Goal: Task Accomplishment & Management: Manage account settings

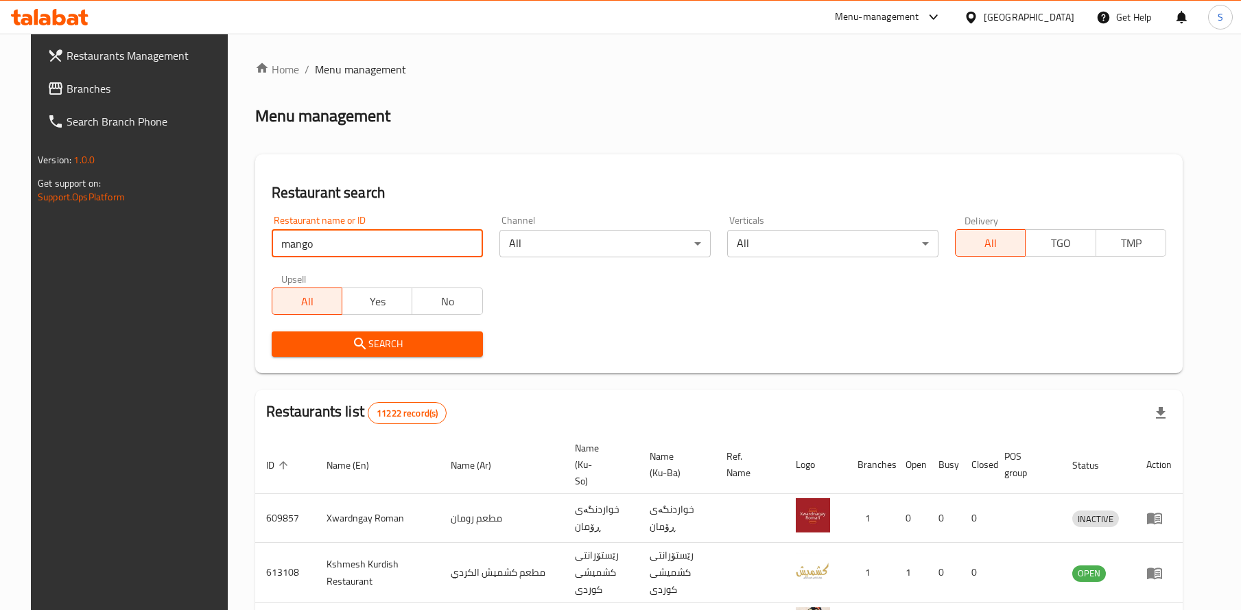
click at [362, 342] on button "Search" at bounding box center [377, 343] width 211 height 25
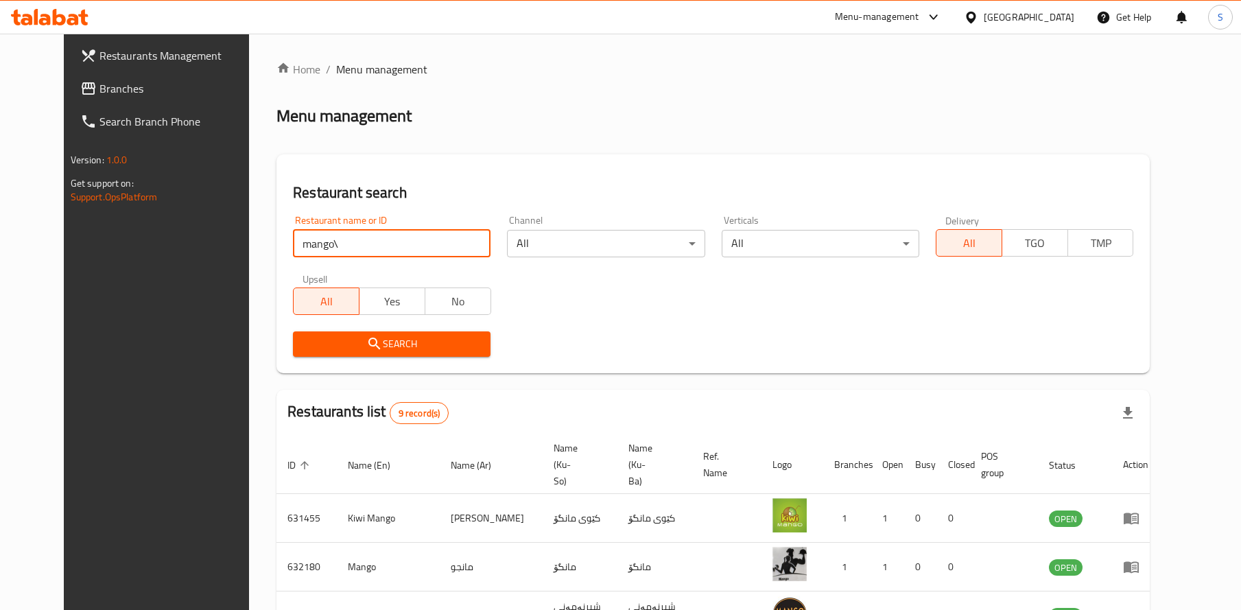
type input "mango"
click at [362, 342] on button "Search" at bounding box center [392, 343] width 198 height 25
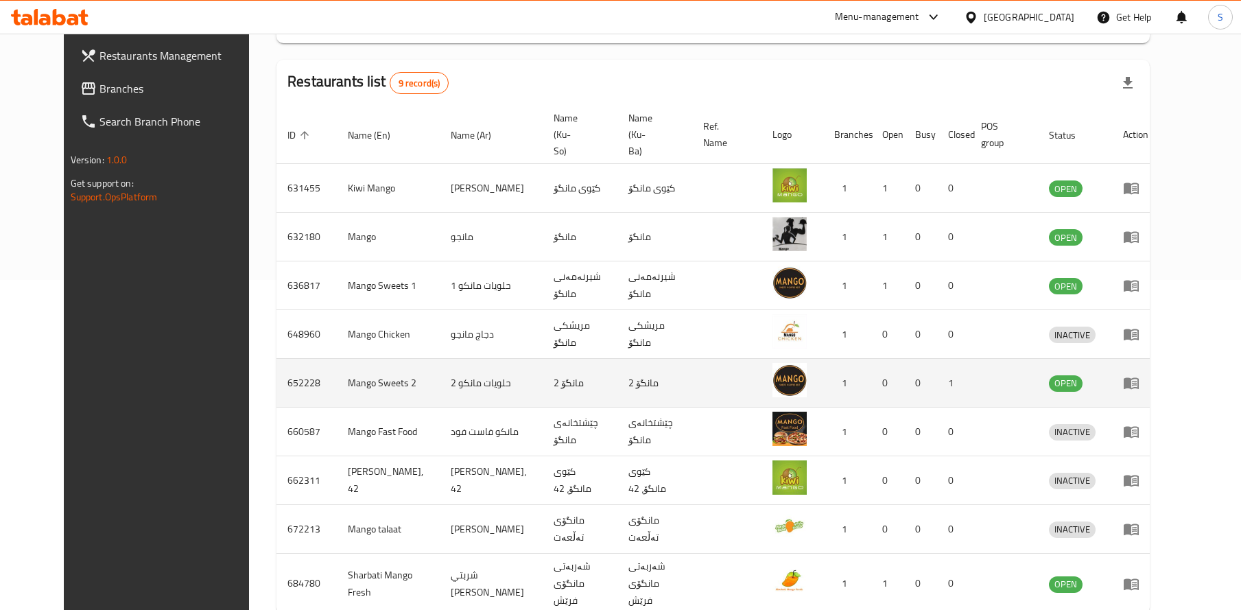
scroll to position [303, 0]
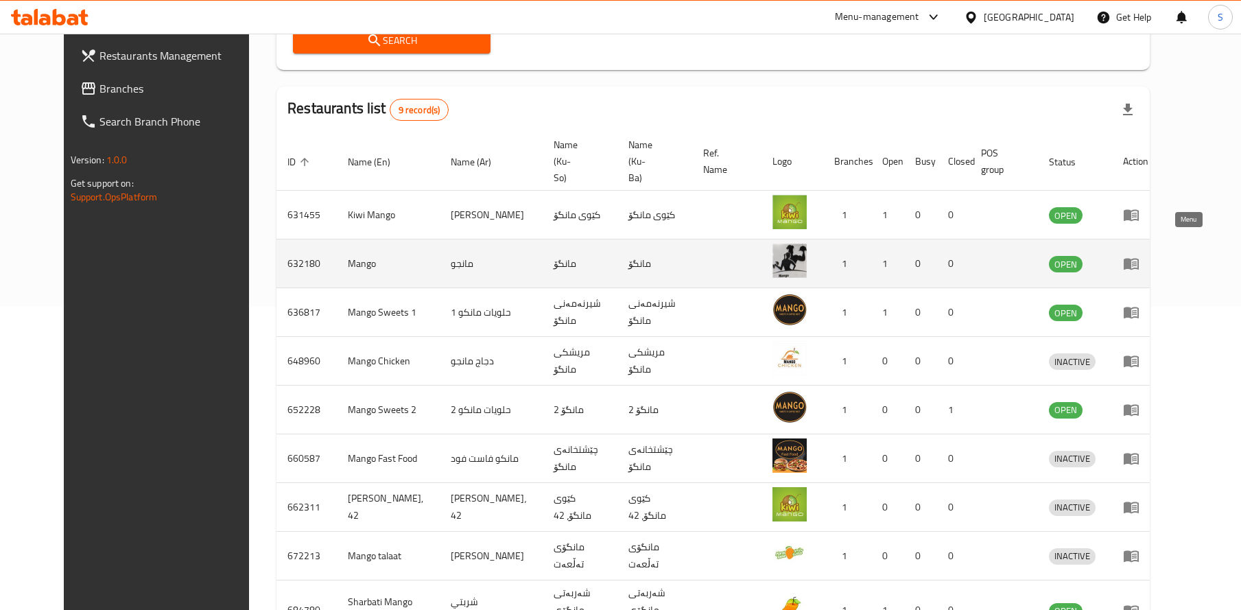
click at [1140, 255] on icon "enhanced table" at bounding box center [1131, 263] width 16 height 16
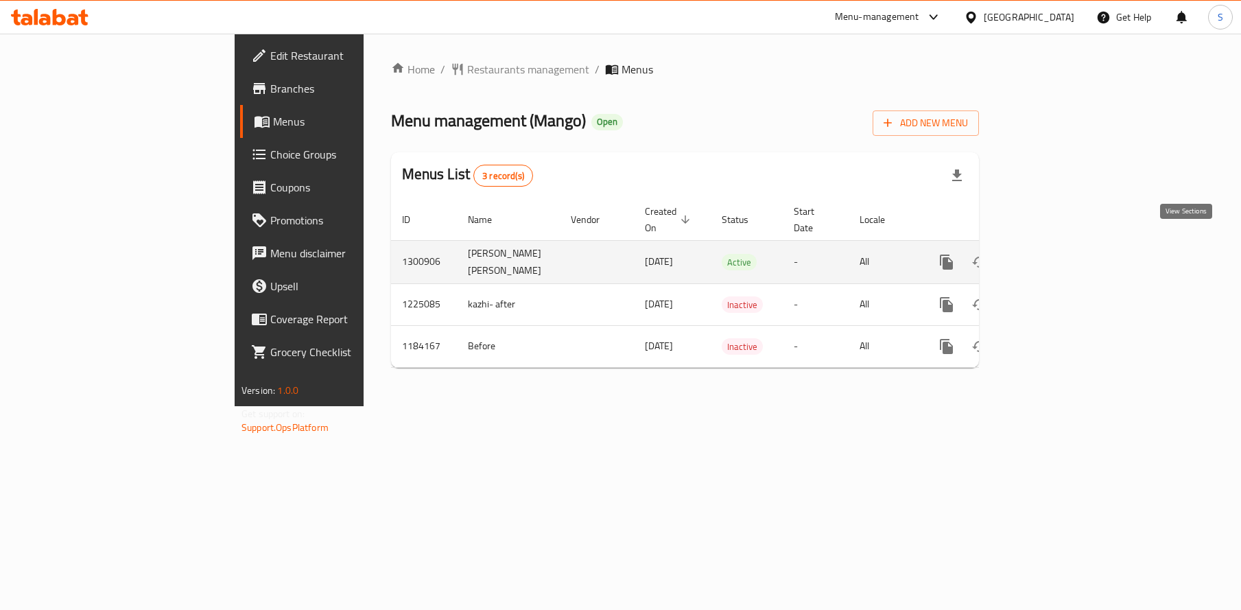
click at [1054, 254] on icon "enhanced table" at bounding box center [1046, 262] width 16 height 16
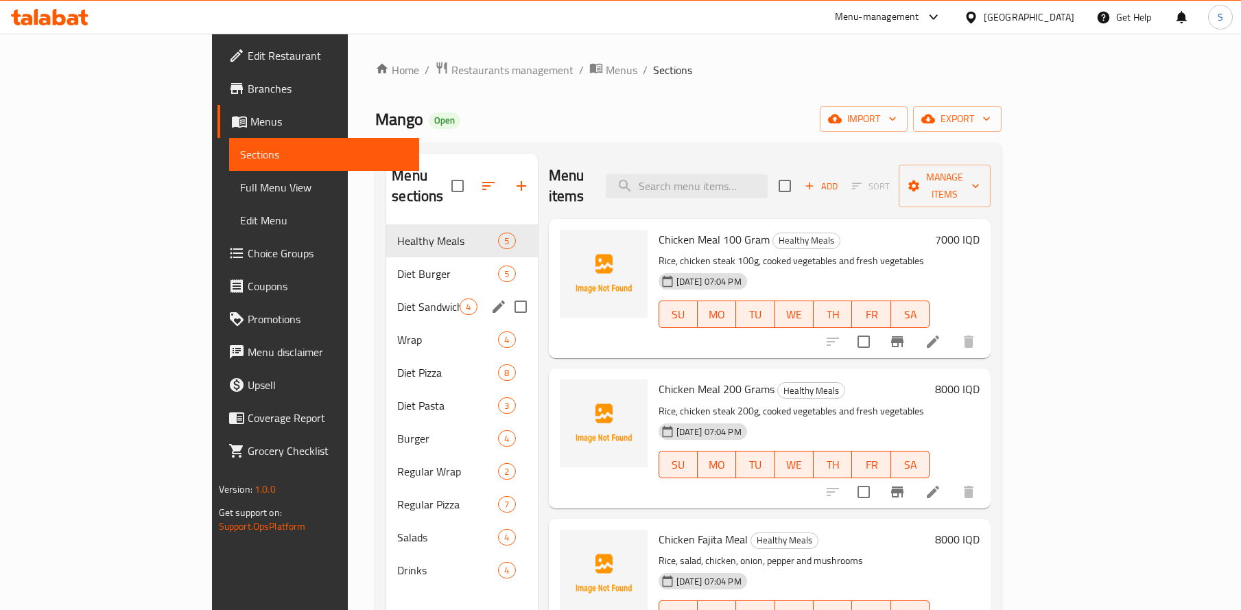
click at [386, 267] on div "Diet Burger 5" at bounding box center [461, 273] width 151 height 33
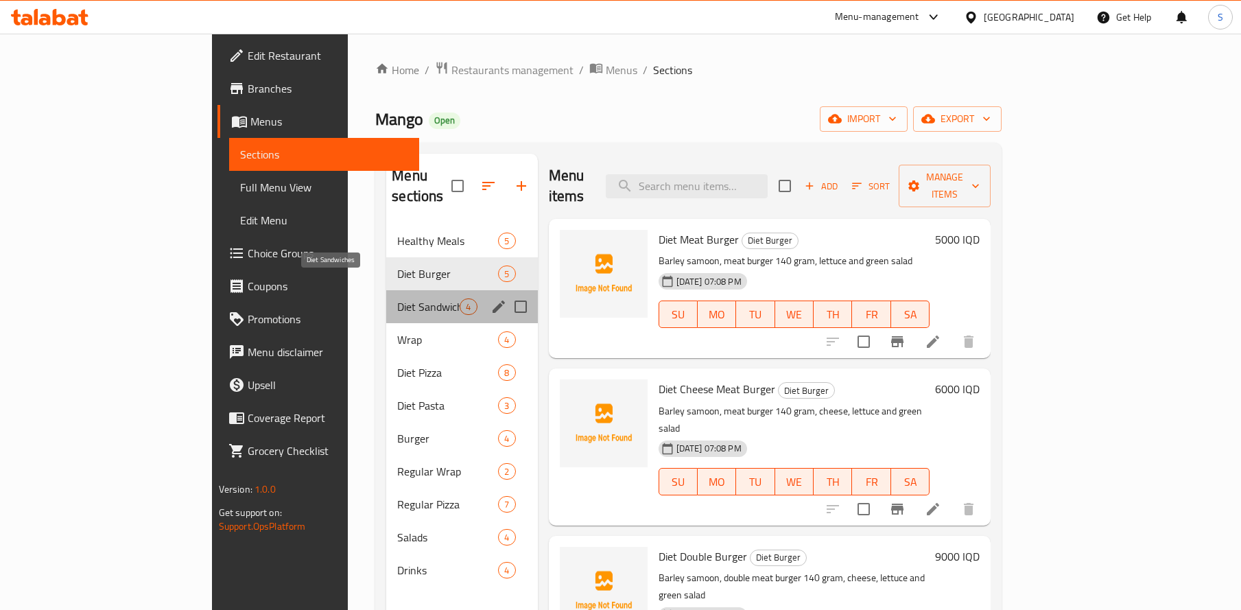
click at [397, 299] on span "Diet Sandwiches" at bounding box center [428, 307] width 62 height 16
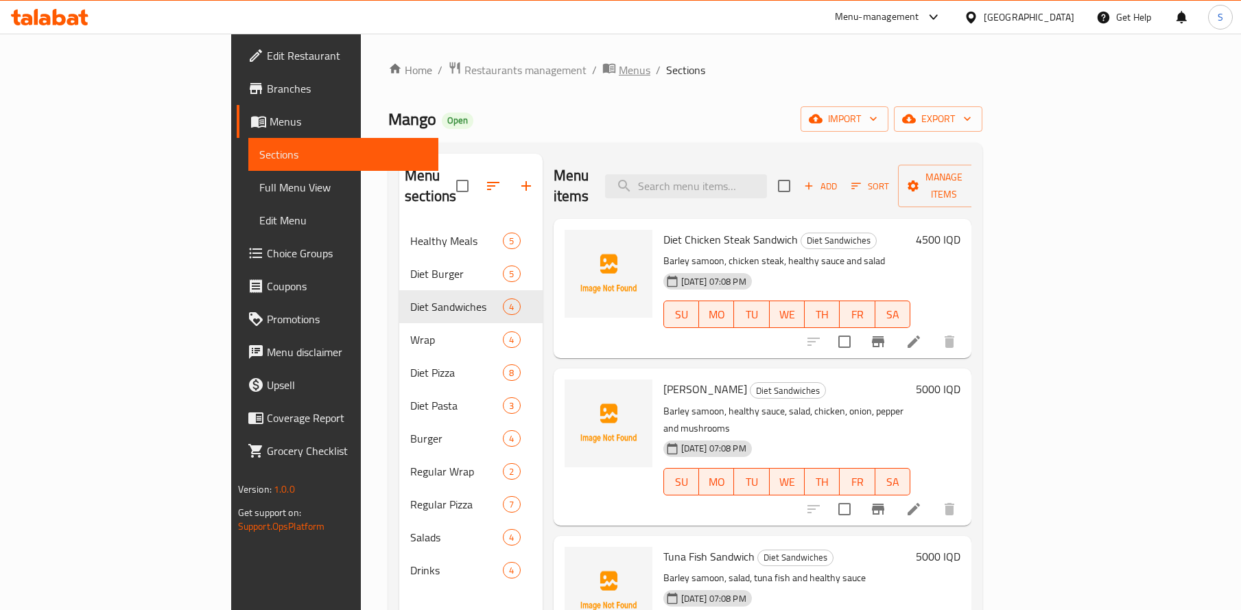
click at [619, 73] on span "Menus" at bounding box center [635, 70] width 32 height 16
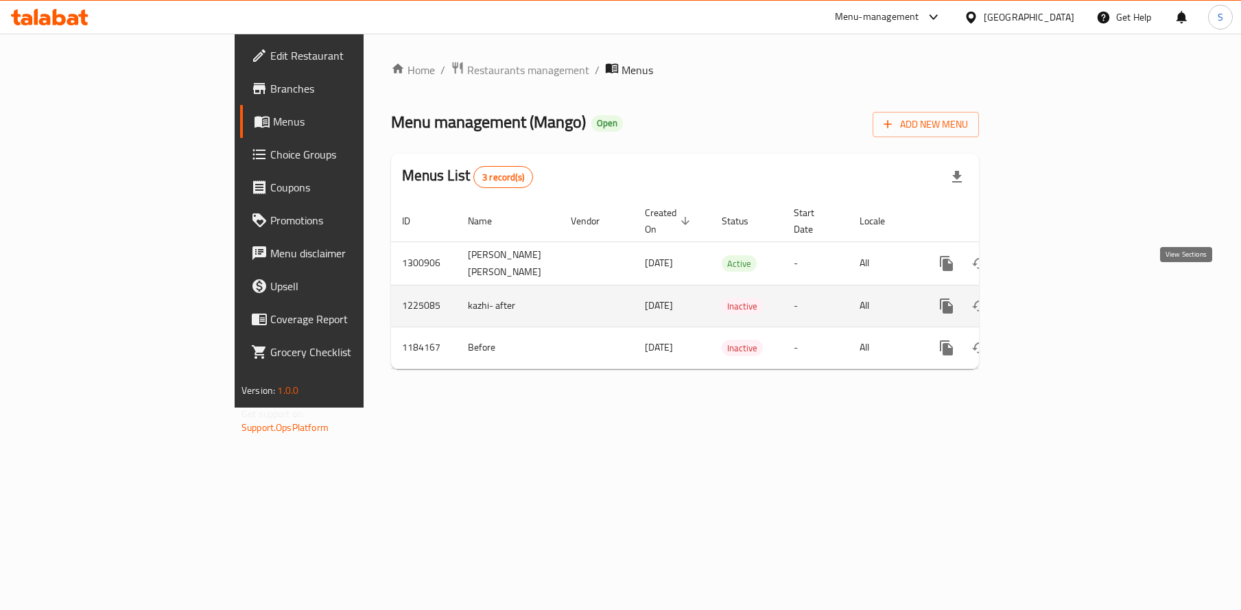
click at [1054, 298] on icon "enhanced table" at bounding box center [1046, 306] width 16 height 16
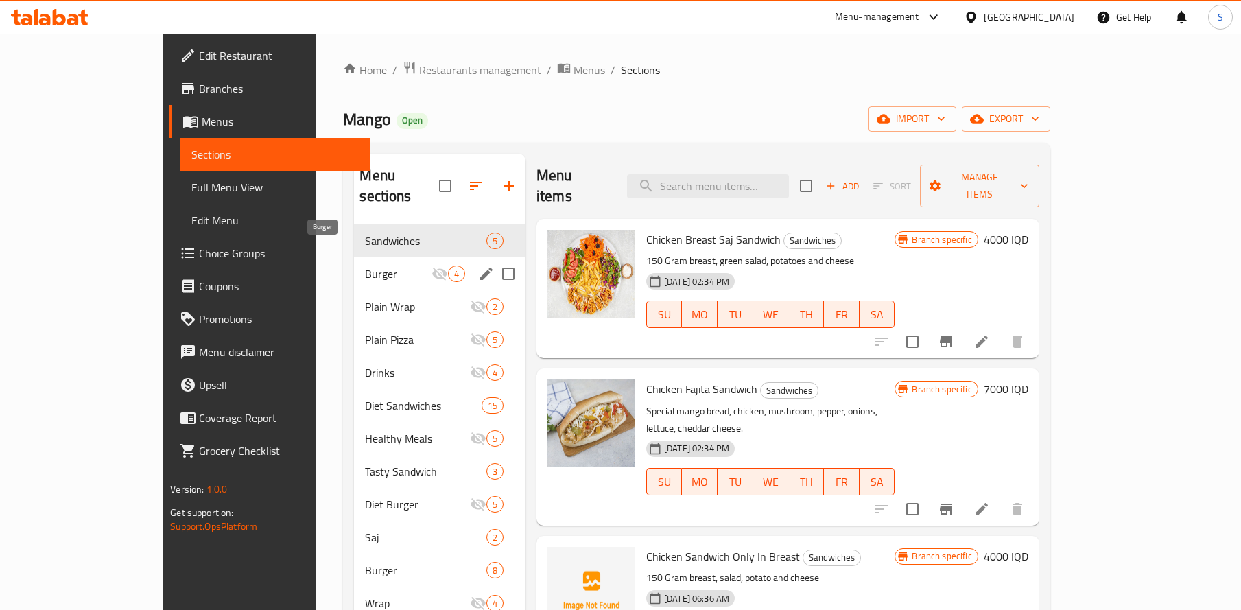
click at [365, 266] on span "Burger" at bounding box center [398, 274] width 66 height 16
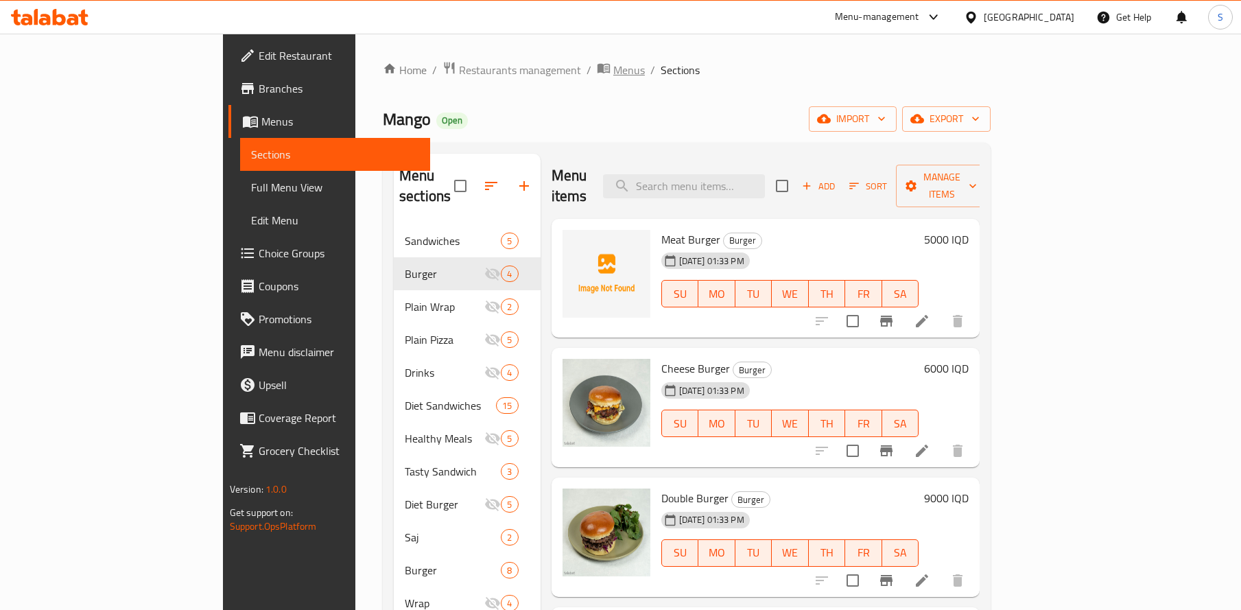
click at [614, 69] on span "Menus" at bounding box center [630, 70] width 32 height 16
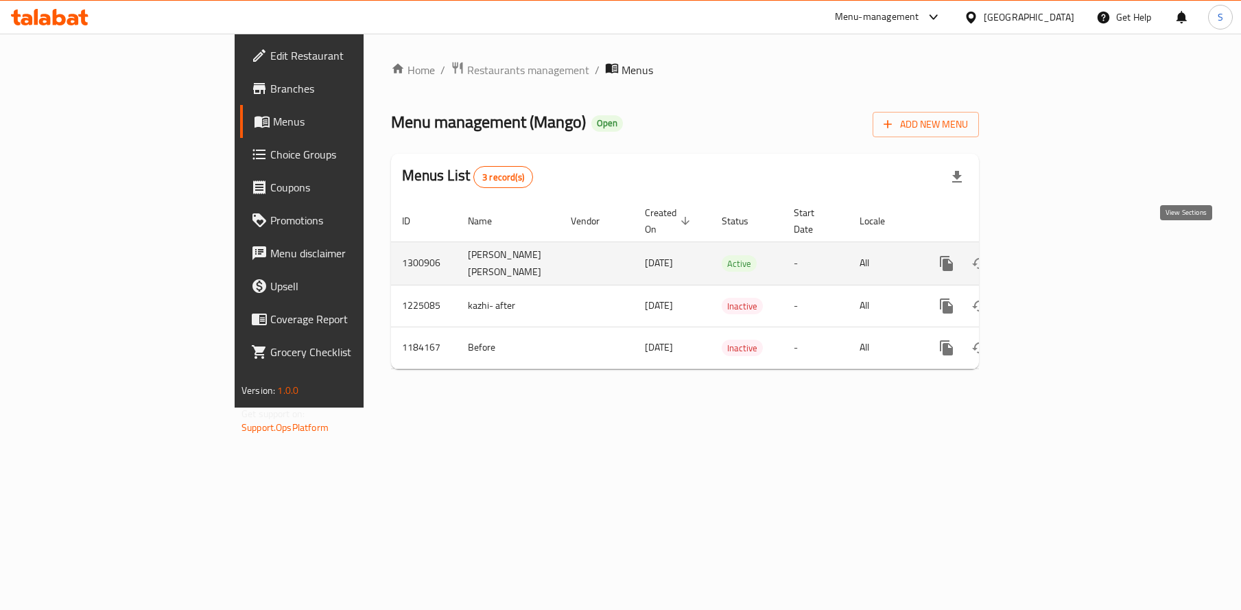
click at [1054, 255] on icon "enhanced table" at bounding box center [1046, 263] width 16 height 16
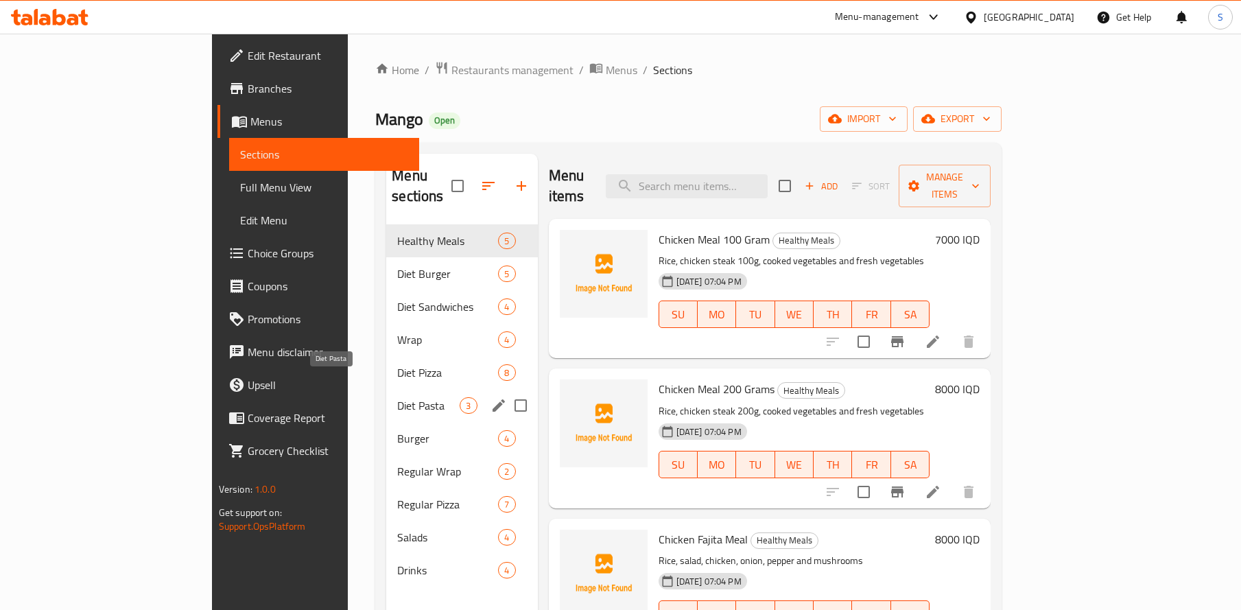
click at [397, 397] on span "Diet Pasta" at bounding box center [428, 405] width 62 height 16
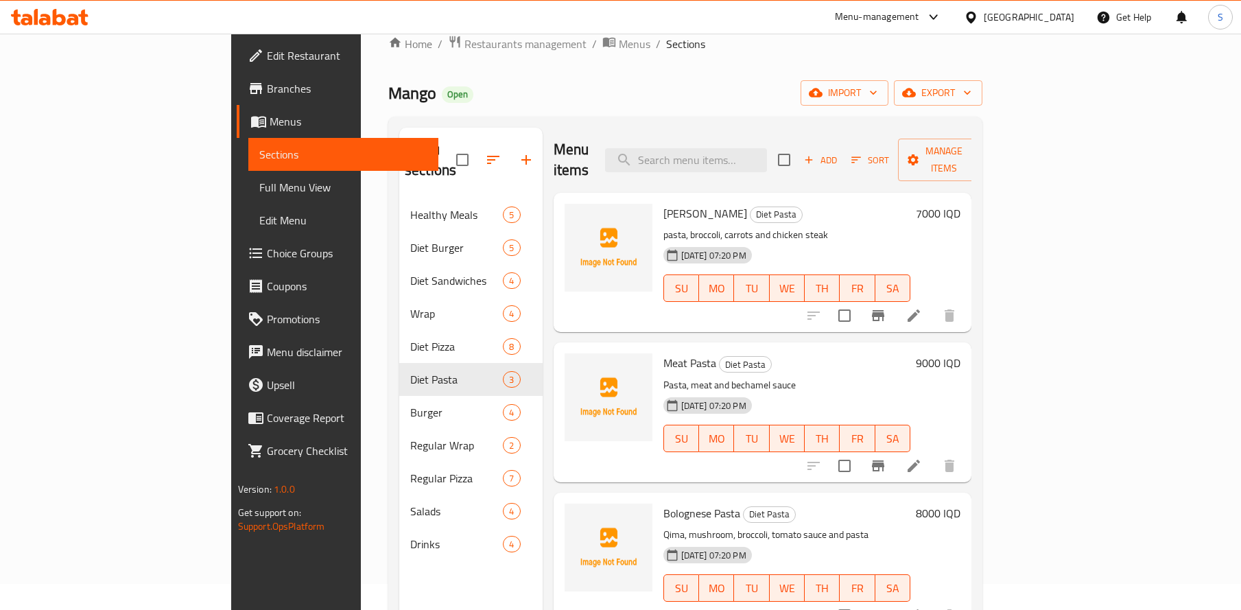
scroll to position [27, 0]
